Goal: Navigation & Orientation: Find specific page/section

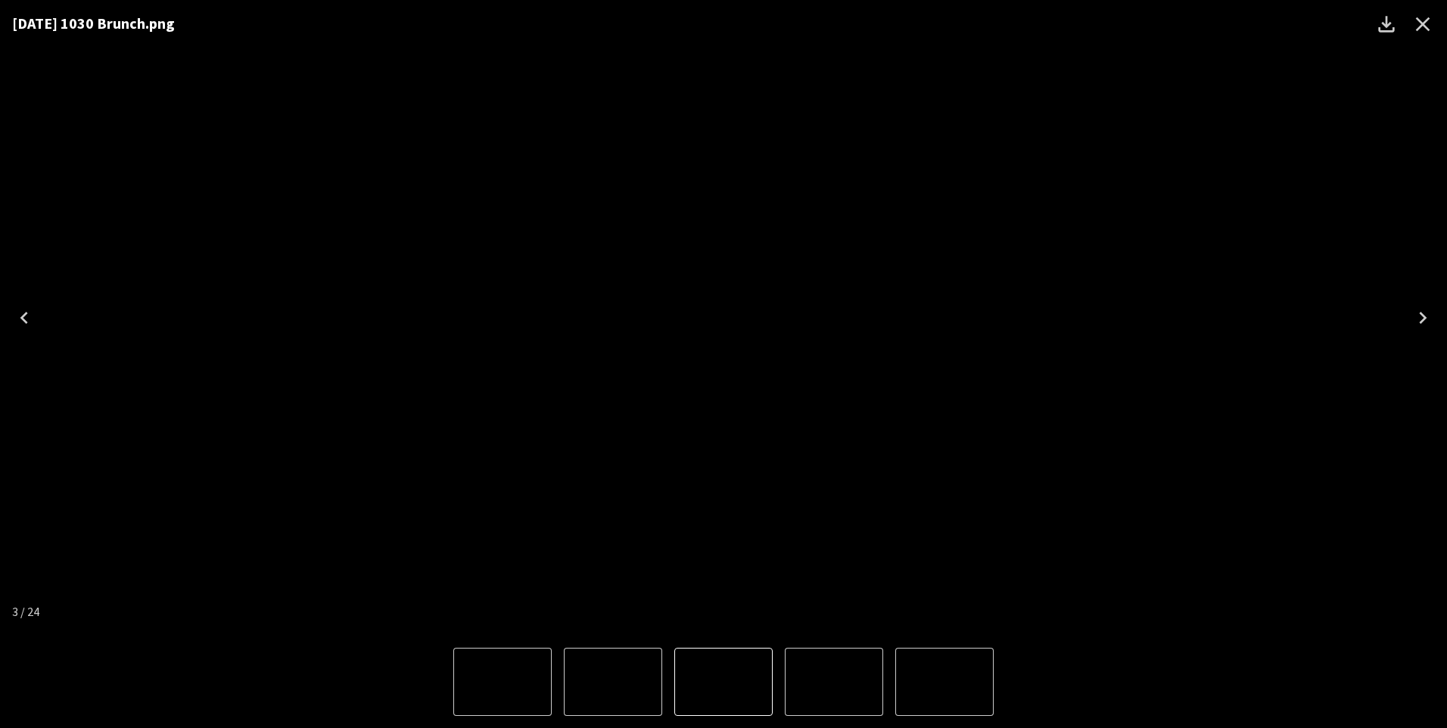
click at [1417, 24] on icon "Close" at bounding box center [1422, 24] width 24 height 24
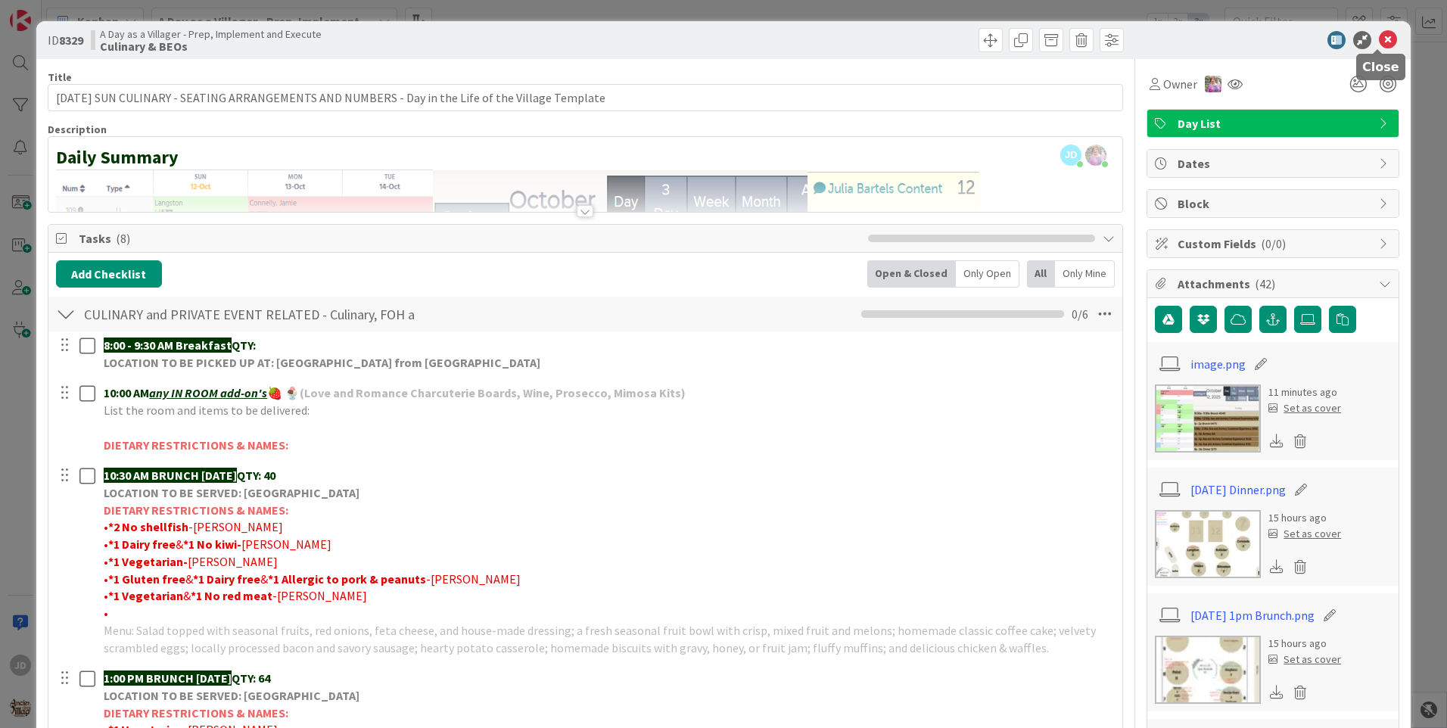
click at [1379, 45] on icon at bounding box center [1388, 40] width 18 height 18
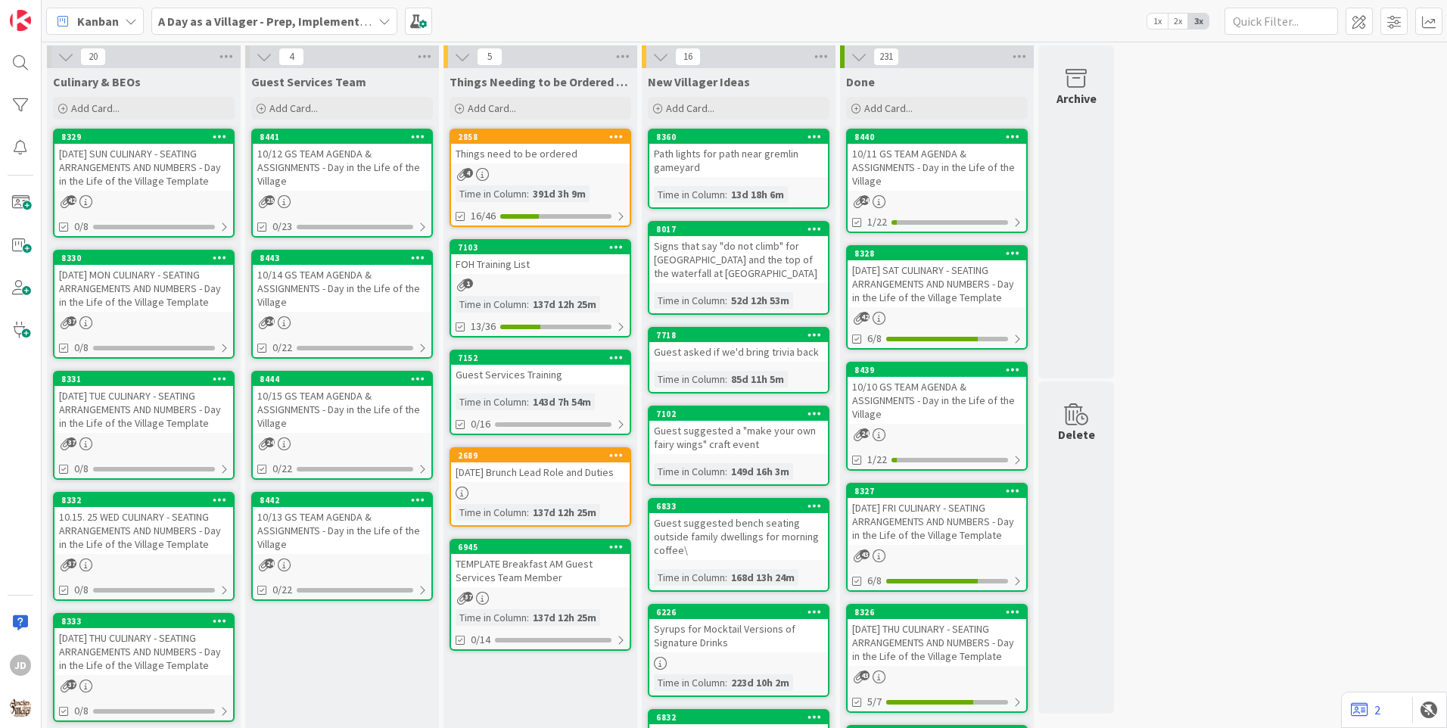
click at [334, 179] on div "10/12 GS TEAM AGENDA & ASSIGNMENTS - Day in the Life of the Village" at bounding box center [342, 167] width 179 height 47
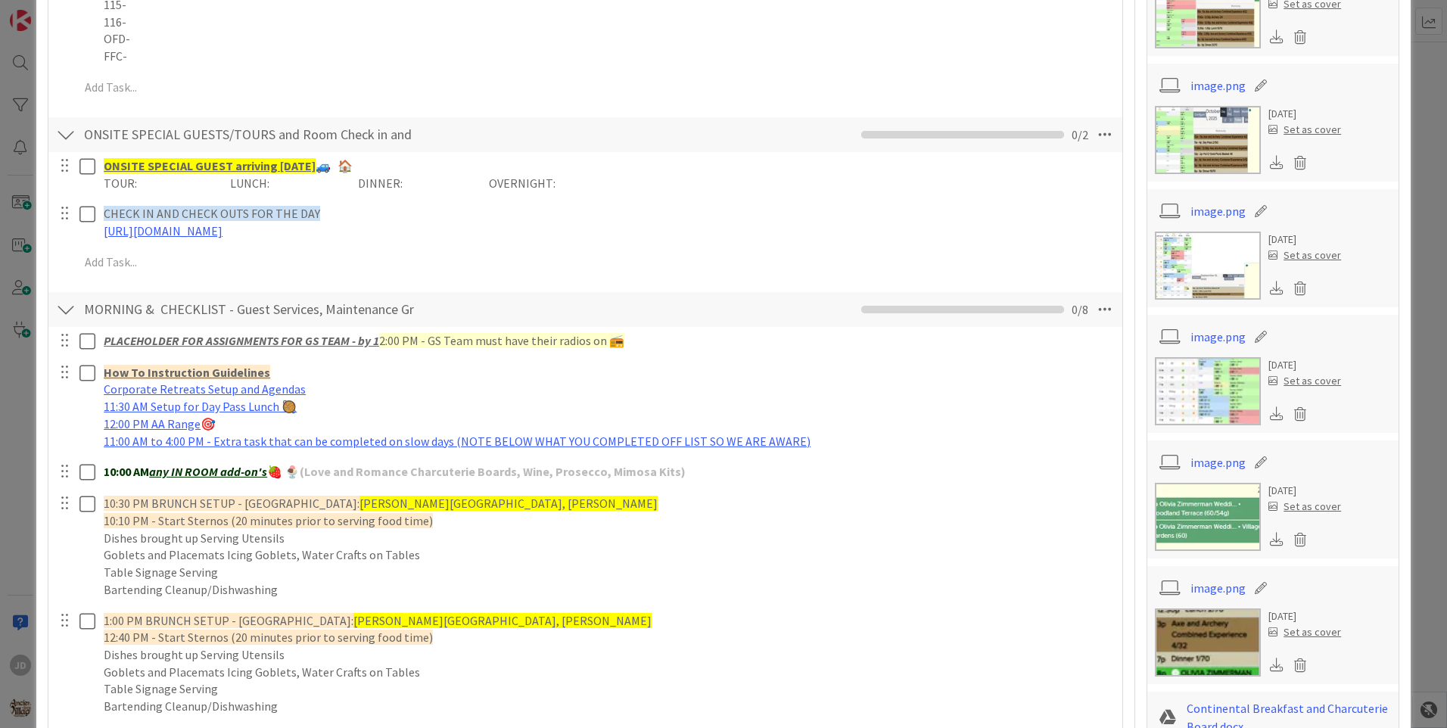
scroll to position [605, 0]
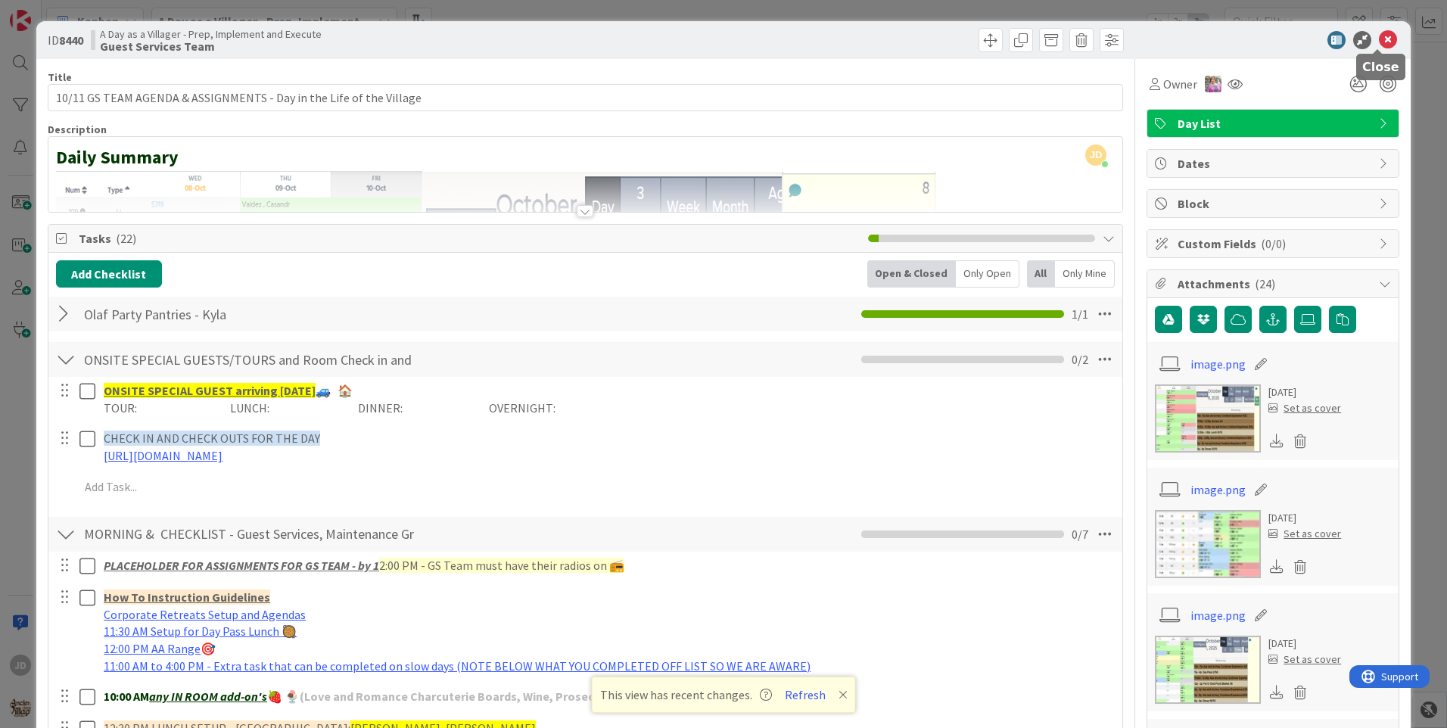
click at [1379, 41] on icon at bounding box center [1388, 40] width 18 height 18
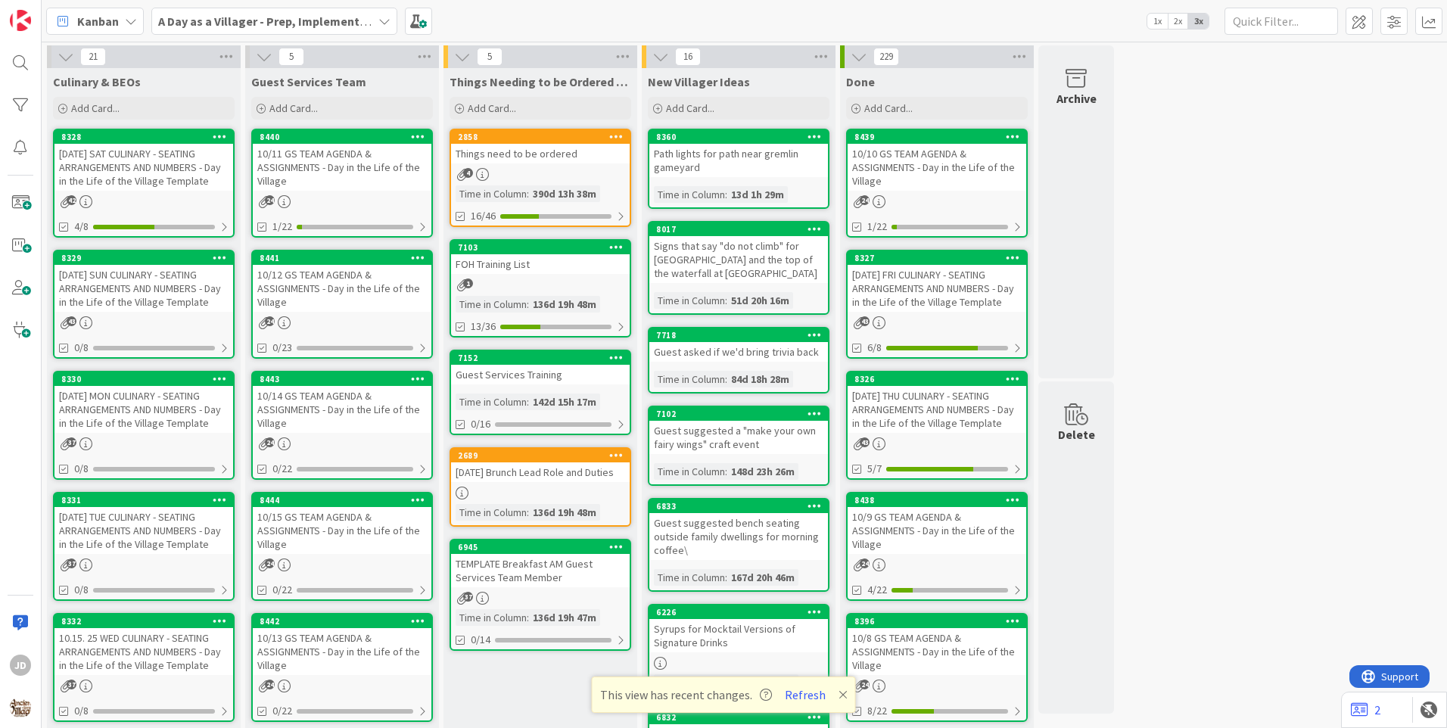
click at [343, 291] on div "10/12 GS TEAM AGENDA & ASSIGNMENTS - Day in the Life of the Village" at bounding box center [342, 288] width 179 height 47
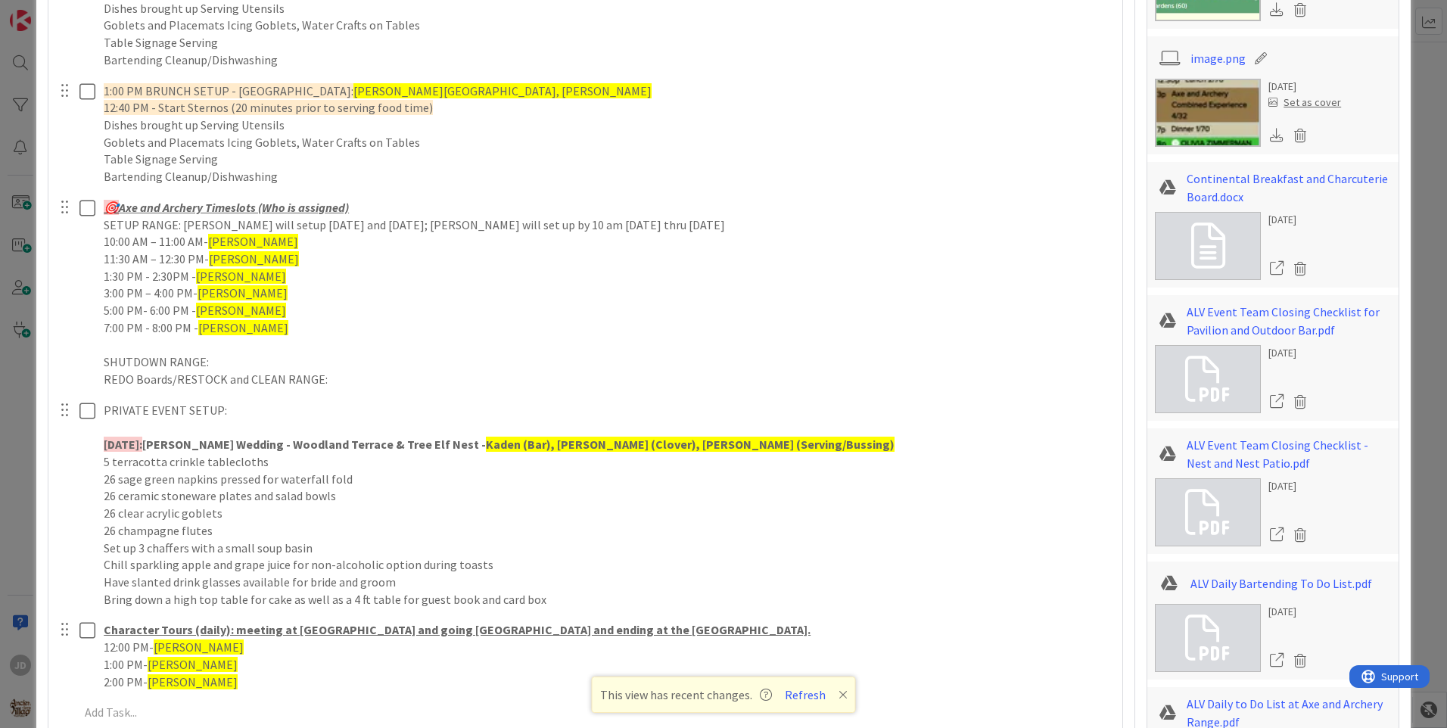
scroll to position [1211, 0]
